Goal: Task Accomplishment & Management: Manage account settings

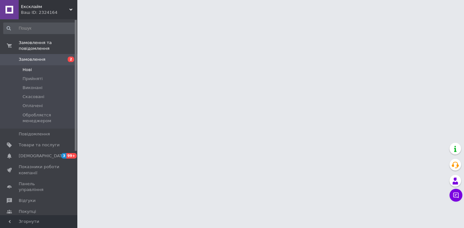
click at [38, 72] on li "Нові" at bounding box center [39, 69] width 79 height 9
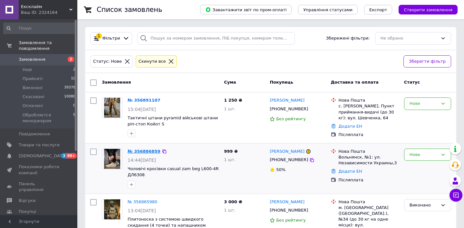
click at [134, 152] on link "№ 356886859" at bounding box center [144, 151] width 33 height 5
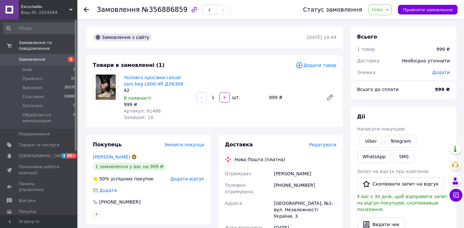
click at [148, 119] on span "Залишок: 10" at bounding box center [139, 117] width 30 height 5
click at [150, 110] on span "Артикул: 91486" at bounding box center [142, 111] width 37 height 5
copy span "91486"
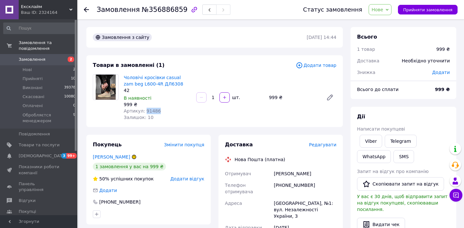
click at [376, 5] on span "Нове" at bounding box center [380, 9] width 23 height 11
click at [388, 62] on li "Обробляєтся менеджером" at bounding box center [401, 61] width 65 height 10
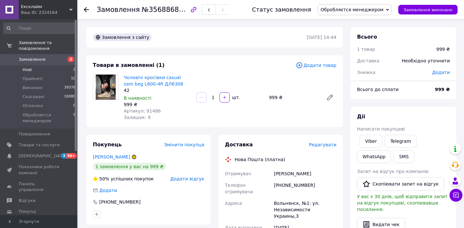
click at [30, 68] on span "Нові" at bounding box center [27, 70] width 9 height 6
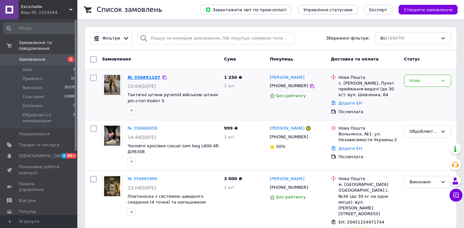
click at [140, 80] on link "№ 356891107" at bounding box center [144, 77] width 33 height 5
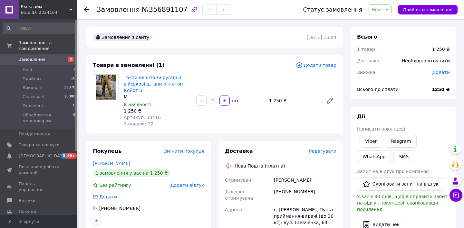
click at [149, 121] on span "Залишок: 32" at bounding box center [139, 123] width 30 height 5
click at [149, 118] on span "Артикул: 50416" at bounding box center [142, 117] width 37 height 5
copy span "50416"
click at [386, 13] on span "Нове" at bounding box center [380, 9] width 23 height 11
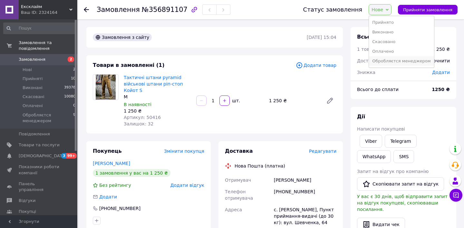
click at [382, 61] on li "Обробляєтся менеджером" at bounding box center [401, 61] width 65 height 10
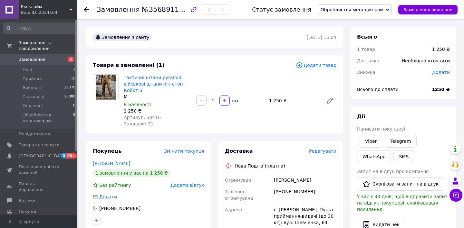
click at [288, 178] on div "Ярошовец Иван" at bounding box center [305, 181] width 65 height 12
copy div "Ярошовец Иван"
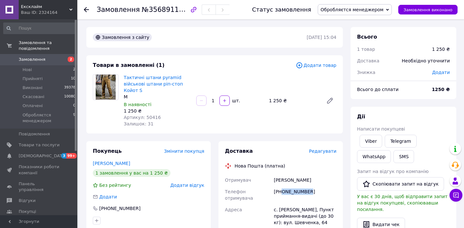
drag, startPoint x: 283, startPoint y: 192, endPoint x: 321, endPoint y: 191, distance: 37.7
click at [321, 191] on div "[PHONE_NUMBER]" at bounding box center [305, 195] width 65 height 18
copy div "0975150732"
click at [290, 204] on div "с. [PERSON_NAME], Пункт приймання-видачі (до 30 кг): вул. Шевченка, 64" at bounding box center [305, 216] width 65 height 24
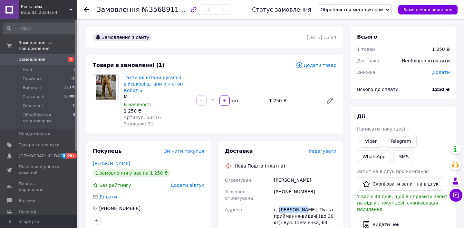
click at [290, 204] on div "с. [PERSON_NAME], Пункт приймання-видачі (до 30 кг): вул. Шевченка, 64" at bounding box center [305, 216] width 65 height 24
copy div "Путиловичі"
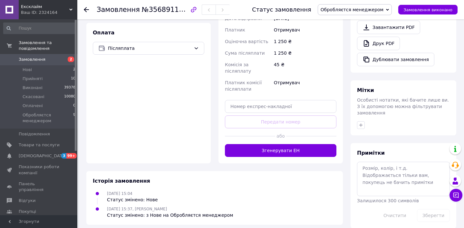
scroll to position [218, 0]
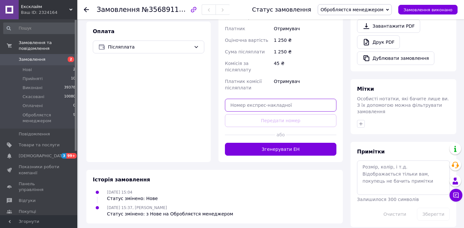
click at [270, 99] on input "text" at bounding box center [280, 105] width 111 height 13
paste input "20451225176667"
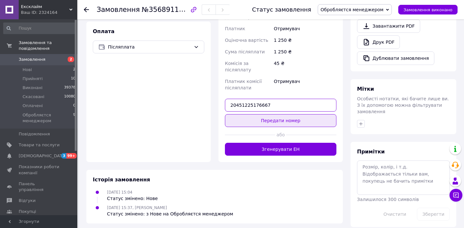
type input "20451225176667"
click at [265, 114] on button "Передати номер" at bounding box center [280, 120] width 111 height 13
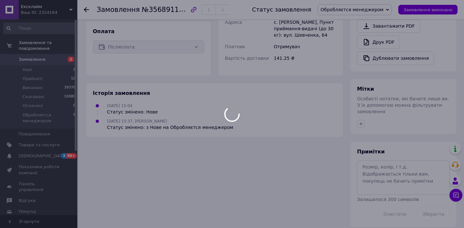
click at [354, 9] on div at bounding box center [232, 114] width 464 height 228
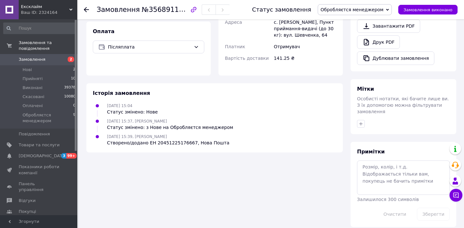
click at [355, 4] on div "Статус замовлення Обробляєтся менеджером Прийнято Виконано Скасовано Оплачено З…" at bounding box center [348, 9] width 218 height 19
click at [348, 10] on span "Обробляєтся менеджером" at bounding box center [352, 9] width 63 height 5
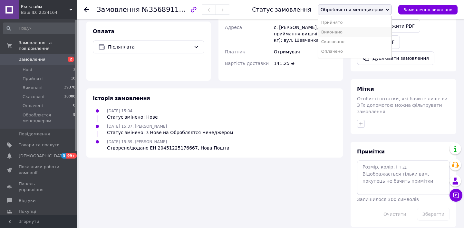
click at [338, 30] on li "Виконано" at bounding box center [354, 32] width 73 height 10
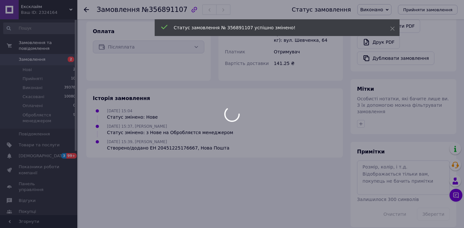
click at [33, 69] on div at bounding box center [232, 114] width 464 height 228
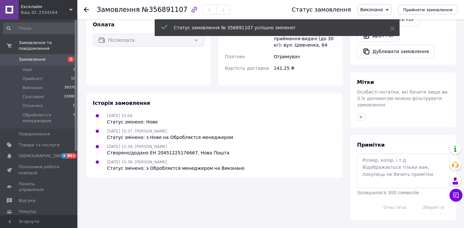
scroll to position [206, 0]
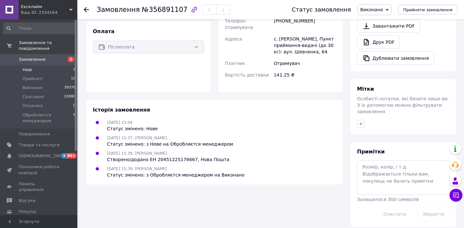
click at [34, 71] on li "Нові 2" at bounding box center [39, 69] width 79 height 9
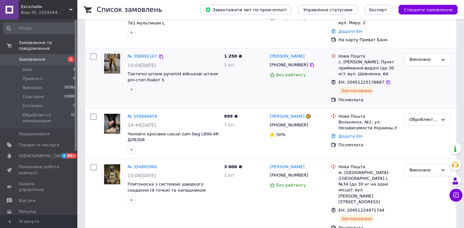
scroll to position [85, 0]
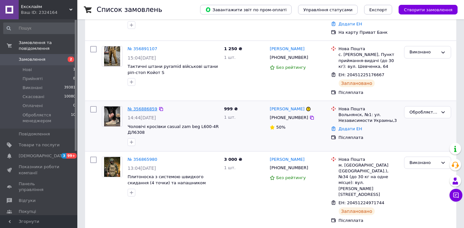
click at [149, 109] on link "№ 356886859" at bounding box center [143, 109] width 30 height 5
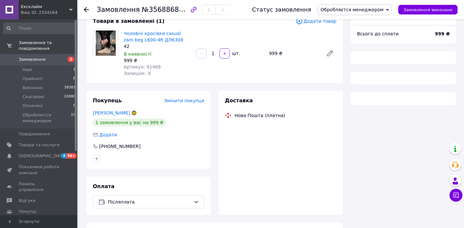
scroll to position [43, 0]
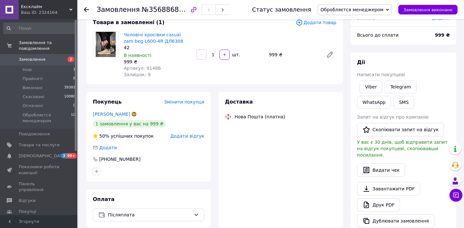
click at [149, 71] on div "Артикул: 91486" at bounding box center [157, 68] width 67 height 6
copy span "91486"
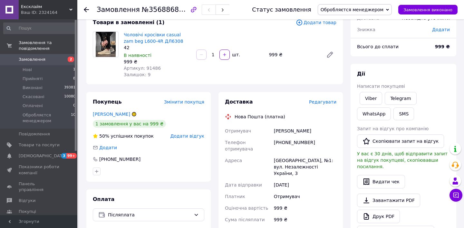
click at [295, 130] on div "Василенко Аліна" at bounding box center [305, 131] width 65 height 12
copy div "Василенко Аліна"
drag, startPoint x: 284, startPoint y: 140, endPoint x: 314, endPoint y: 140, distance: 30.3
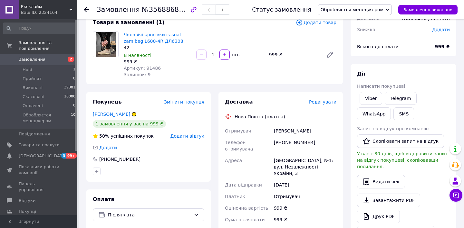
click at [314, 141] on div "[PHONE_NUMBER]" at bounding box center [305, 146] width 65 height 18
drag, startPoint x: 314, startPoint y: 140, endPoint x: 282, endPoint y: 140, distance: 32.2
click at [282, 141] on div "[PHONE_NUMBER]" at bounding box center [305, 146] width 65 height 18
copy div "0669092248"
click at [287, 155] on div "[GEOGRAPHIC_DATA], №1: вул. Незалежності України, 3" at bounding box center [305, 167] width 65 height 24
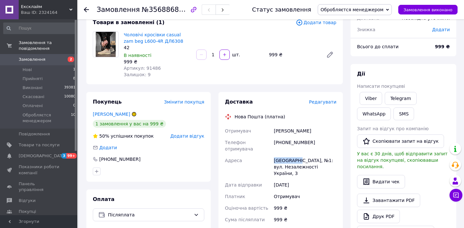
click at [287, 155] on div "[GEOGRAPHIC_DATA], №1: вул. Незалежності України, 3" at bounding box center [305, 167] width 65 height 24
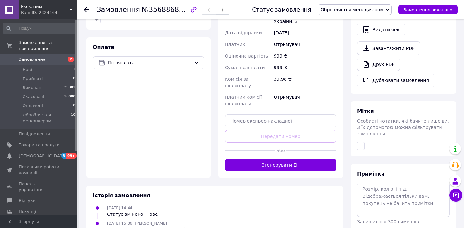
scroll to position [205, 0]
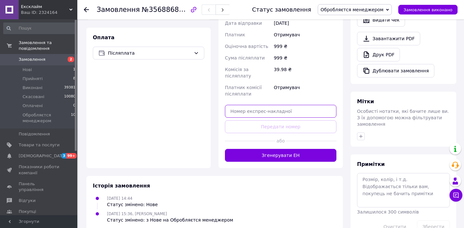
click at [256, 105] on input "text" at bounding box center [280, 111] width 111 height 13
paste input "20451225206308"
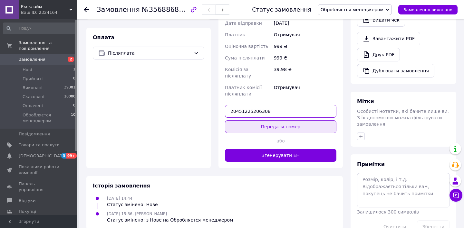
type input "20451225206308"
click at [258, 121] on button "Передати номер" at bounding box center [280, 127] width 111 height 13
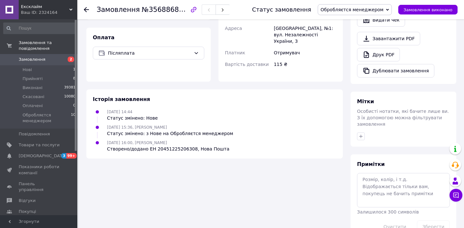
click at [348, 14] on span "Обробляєтся менеджером" at bounding box center [355, 9] width 74 height 11
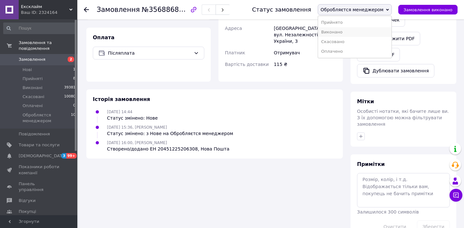
click at [345, 32] on li "Виконано" at bounding box center [354, 32] width 73 height 10
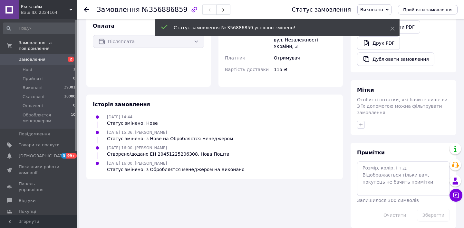
scroll to position [193, 0]
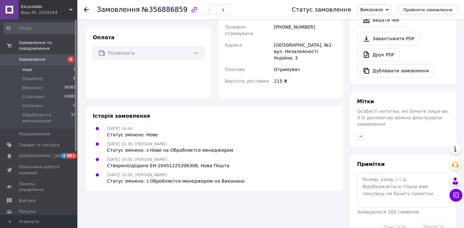
click at [62, 70] on li "Нові 1" at bounding box center [39, 69] width 79 height 9
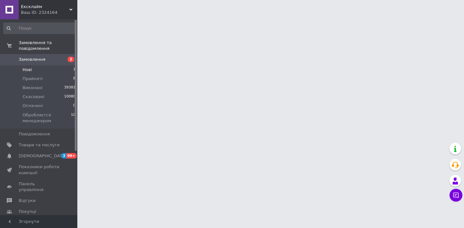
click at [41, 69] on li "Нові 1" at bounding box center [39, 69] width 79 height 9
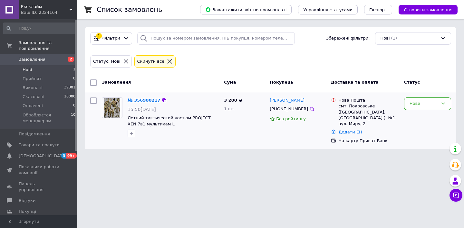
click at [136, 101] on link "№ 356900217" at bounding box center [144, 100] width 33 height 5
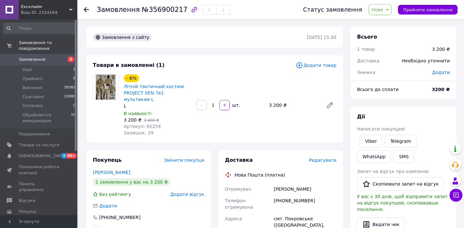
click at [383, 10] on span "Нове" at bounding box center [378, 9] width 12 height 5
click at [381, 62] on li "Обробляєтся менеджером" at bounding box center [401, 61] width 65 height 10
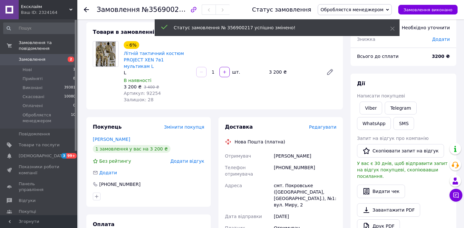
scroll to position [40, 0]
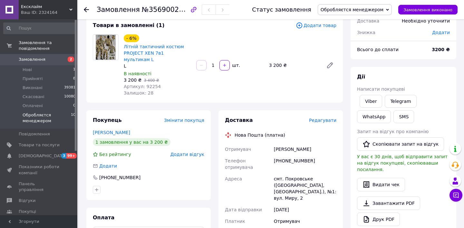
click at [45, 114] on span "Обробляєтся менеджером" at bounding box center [47, 118] width 48 height 12
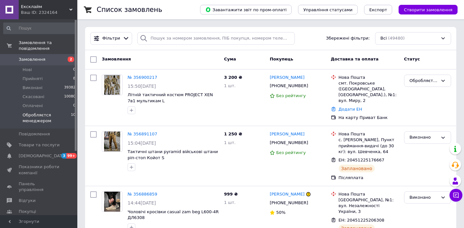
click at [27, 119] on span "Обробляєтся менеджером" at bounding box center [47, 118] width 48 height 12
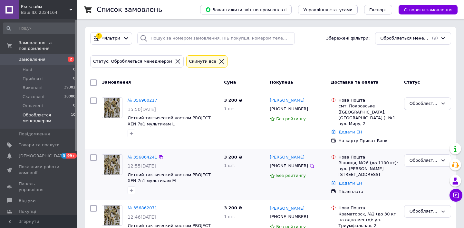
click at [145, 158] on link "№ 356864241" at bounding box center [143, 157] width 30 height 5
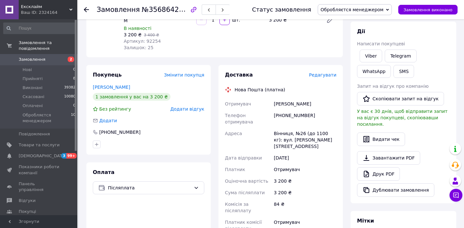
scroll to position [85, 0]
click at [294, 110] on div "[PERSON_NAME]" at bounding box center [305, 105] width 65 height 12
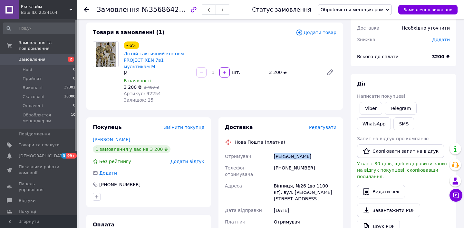
scroll to position [25, 0]
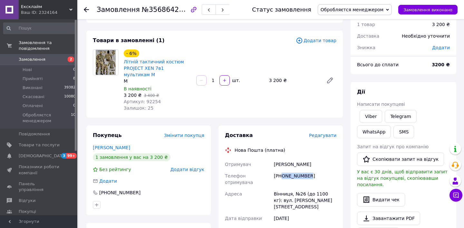
drag, startPoint x: 283, startPoint y: 176, endPoint x: 319, endPoint y: 176, distance: 35.8
click at [319, 176] on div "[PHONE_NUMBER]" at bounding box center [305, 179] width 65 height 18
click at [276, 189] on div "Вінниця, №26 (до 1100 кг): вул. [PERSON_NAME][STREET_ADDRESS]" at bounding box center [305, 201] width 65 height 24
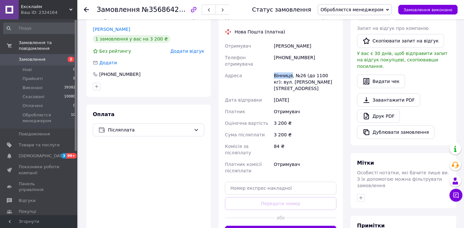
scroll to position [144, 0]
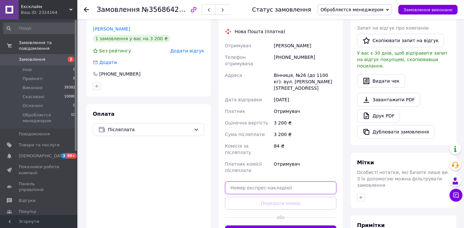
click at [276, 182] on input "text" at bounding box center [280, 188] width 111 height 13
paste input "20451225217964"
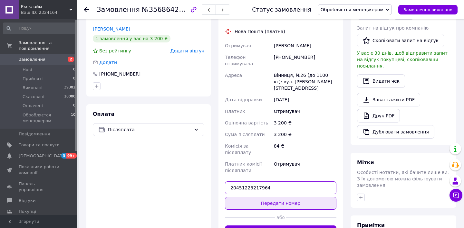
type input "20451225217964"
click at [267, 197] on button "Передати номер" at bounding box center [280, 203] width 111 height 13
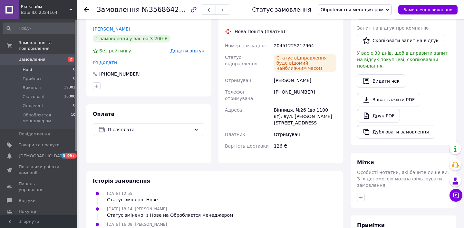
click at [34, 70] on li "Нові 0" at bounding box center [39, 69] width 79 height 9
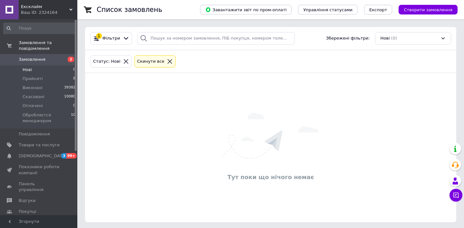
click at [165, 64] on div "Cкинути все" at bounding box center [155, 61] width 38 height 7
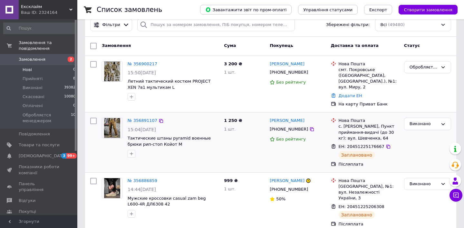
scroll to position [18, 0]
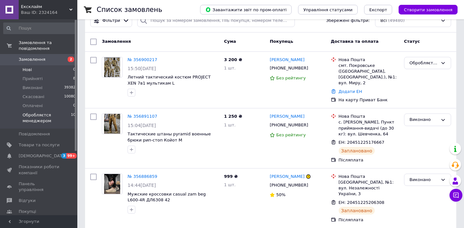
click at [63, 114] on span "Обробляєтся менеджером" at bounding box center [47, 118] width 48 height 12
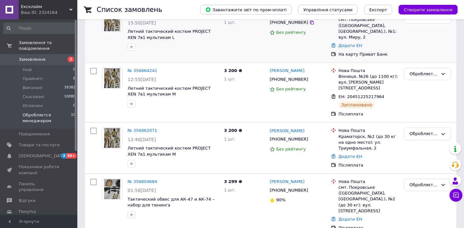
scroll to position [86, 0]
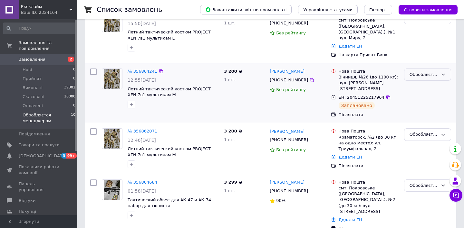
click at [425, 76] on div "Обробляєтся менеджером" at bounding box center [424, 75] width 28 height 7
click at [418, 99] on li "Виконано" at bounding box center [427, 100] width 46 height 12
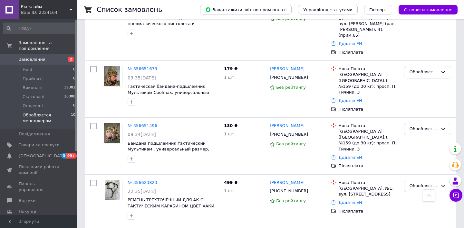
scroll to position [406, 0]
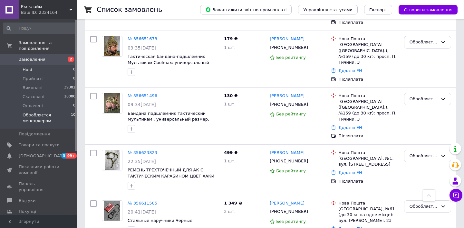
click at [28, 73] on span "Нові" at bounding box center [27, 70] width 9 height 6
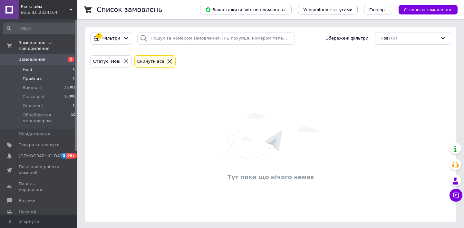
click at [52, 74] on li "Прийняті 8" at bounding box center [39, 78] width 79 height 9
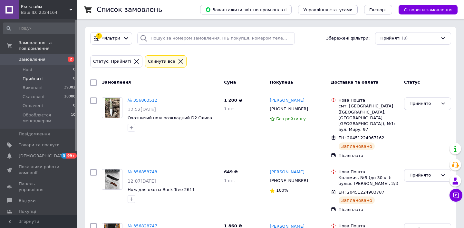
click at [178, 62] on icon at bounding box center [181, 62] width 6 height 6
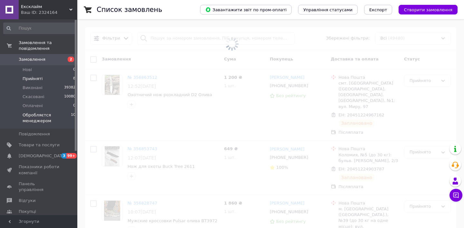
click at [39, 116] on span "Обробляєтся менеджером" at bounding box center [47, 118] width 48 height 12
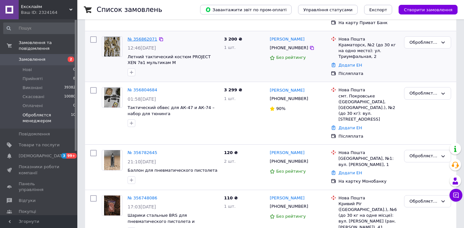
scroll to position [352, 0]
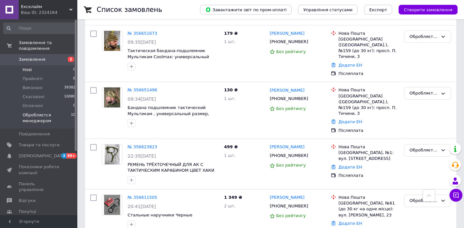
click at [16, 73] on li "Нові 0" at bounding box center [39, 69] width 79 height 9
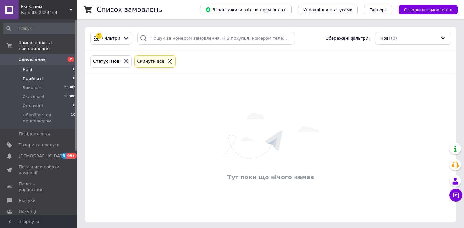
click at [43, 79] on li "Прийняті 8" at bounding box center [39, 78] width 79 height 9
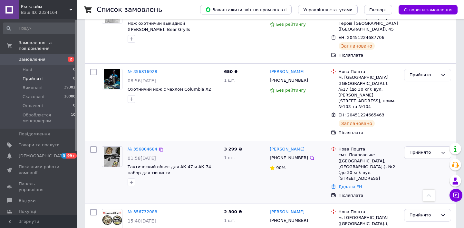
scroll to position [299, 0]
click at [151, 146] on link "№ 356804684" at bounding box center [143, 148] width 30 height 5
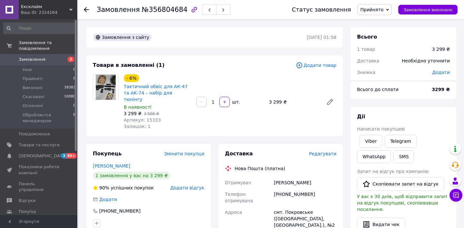
click at [151, 118] on span "Артикул: 15333" at bounding box center [142, 120] width 37 height 5
click at [290, 207] on div "смт. Покровське ([GEOGRAPHIC_DATA], [GEOGRAPHIC_DATA].), №2 (до 30 кг): вул. [S…" at bounding box center [305, 225] width 65 height 37
click at [277, 177] on div "Саєнко Тарас" at bounding box center [305, 183] width 65 height 12
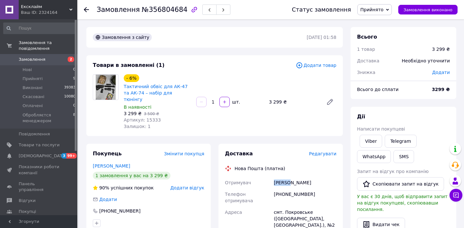
click at [277, 177] on div "Саєнко Тарас" at bounding box center [305, 183] width 65 height 12
drag, startPoint x: 283, startPoint y: 188, endPoint x: 308, endPoint y: 189, distance: 24.5
click at [308, 189] on div "[PHONE_NUMBER]" at bounding box center [305, 198] width 65 height 18
click at [291, 207] on div "смт. Покровське ([GEOGRAPHIC_DATA], [GEOGRAPHIC_DATA].), №2 (до 30 кг): вул. [S…" at bounding box center [305, 225] width 65 height 37
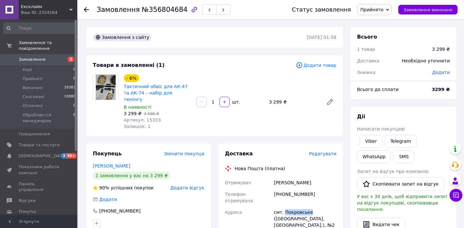
click at [291, 207] on div "смт. Покровське ([GEOGRAPHIC_DATA], [GEOGRAPHIC_DATA].), №2 (до 30 кг): вул. [S…" at bounding box center [305, 225] width 65 height 37
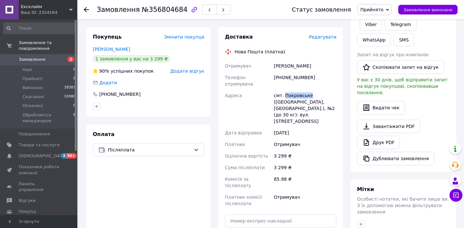
scroll to position [121, 0]
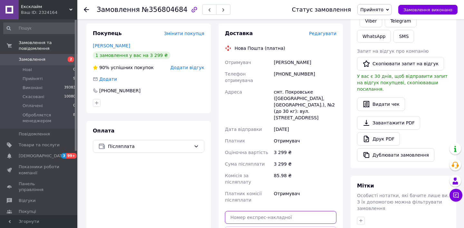
click at [256, 211] on input "text" at bounding box center [280, 217] width 111 height 13
paste input "20451225263956"
type input "20451225263956"
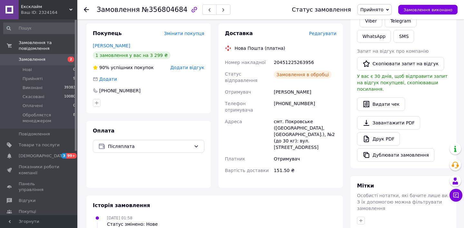
click at [373, 15] on div "Статус замовлення Прийнято Виконано Скасовано Оплачено Обробляєтся менеджером З…" at bounding box center [368, 9] width 179 height 19
click at [377, 14] on span "Прийнято" at bounding box center [374, 9] width 34 height 11
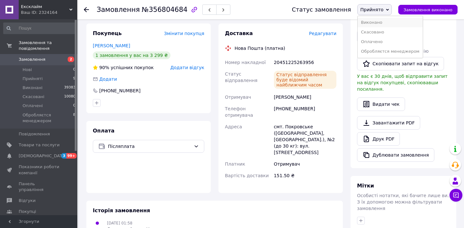
click at [379, 19] on li "Виконано" at bounding box center [390, 23] width 65 height 10
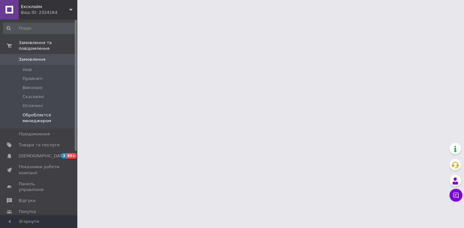
click at [56, 117] on span "Обробляєтся менеджером" at bounding box center [49, 118] width 53 height 12
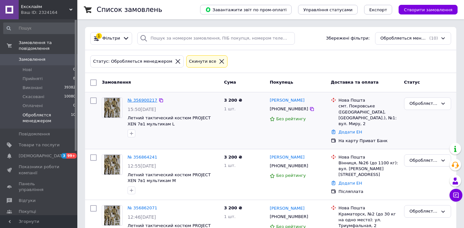
click at [143, 100] on link "№ 356900217" at bounding box center [143, 100] width 30 height 5
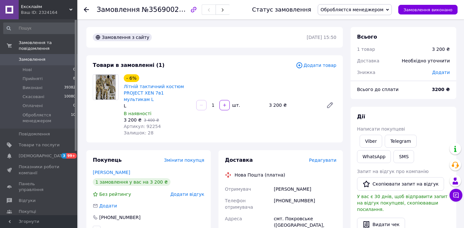
click at [147, 124] on span "Артикул: 92254" at bounding box center [142, 126] width 37 height 5
copy span "92254"
click at [288, 184] on div "[PERSON_NAME]" at bounding box center [305, 190] width 65 height 12
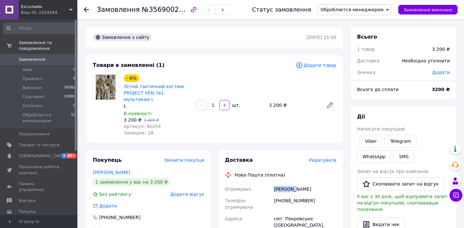
click at [288, 184] on div "[PERSON_NAME]" at bounding box center [305, 190] width 65 height 12
copy div "[PERSON_NAME]"
click at [42, 121] on span "Обробляєтся менеджером" at bounding box center [47, 118] width 48 height 12
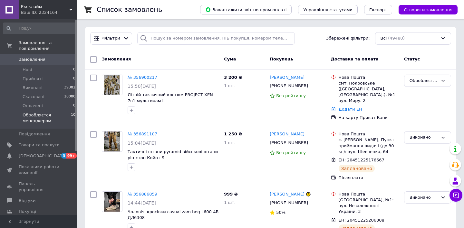
click at [25, 120] on span "Обробляєтся менеджером" at bounding box center [47, 118] width 48 height 12
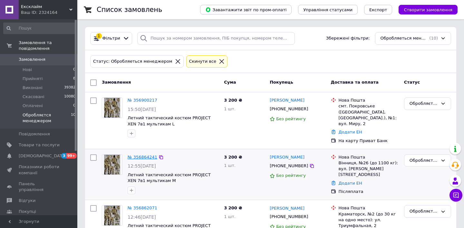
click at [148, 158] on link "№ 356864241" at bounding box center [143, 157] width 30 height 5
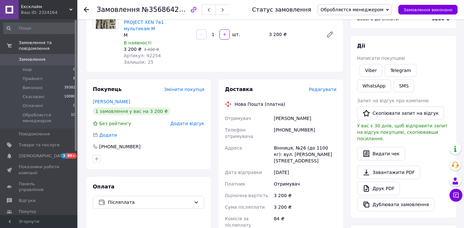
scroll to position [71, 0]
click at [27, 117] on span "Обробляєтся менеджером" at bounding box center [47, 118] width 48 height 12
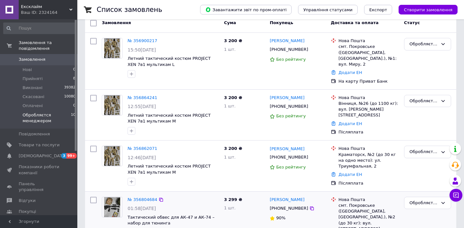
scroll to position [58, 0]
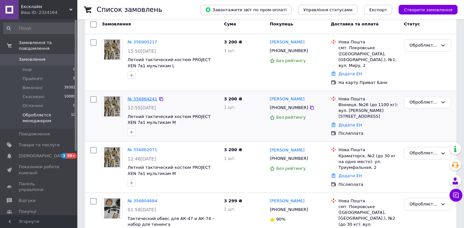
click at [135, 99] on link "№ 356864241" at bounding box center [143, 99] width 30 height 5
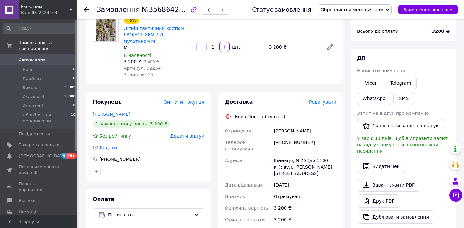
click at [149, 67] on span "Артикул: 92254" at bounding box center [142, 68] width 37 height 5
copy span "92254"
